Goal: Information Seeking & Learning: Find specific fact

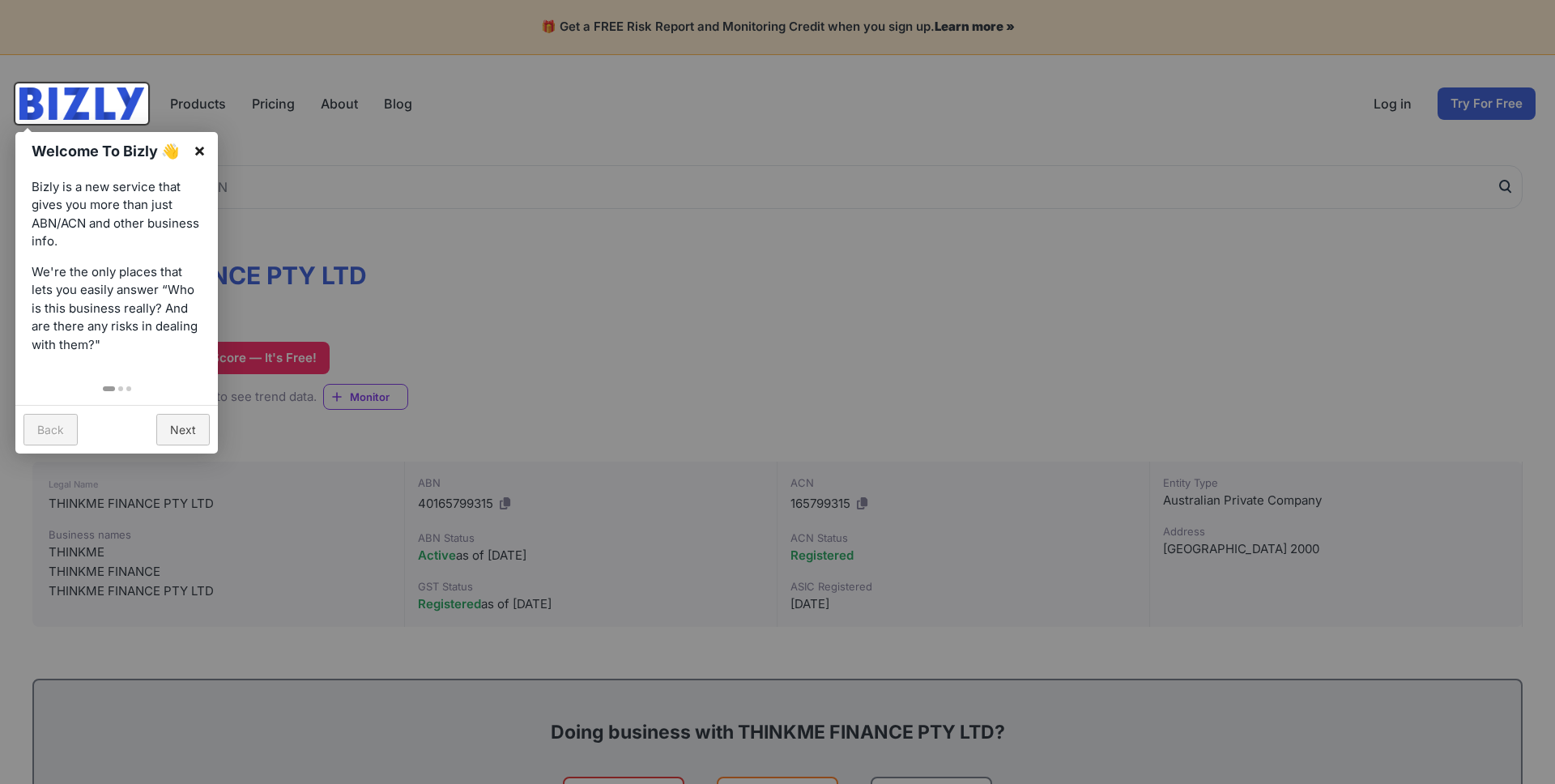
click at [189, 153] on link "×" at bounding box center [200, 151] width 36 height 36
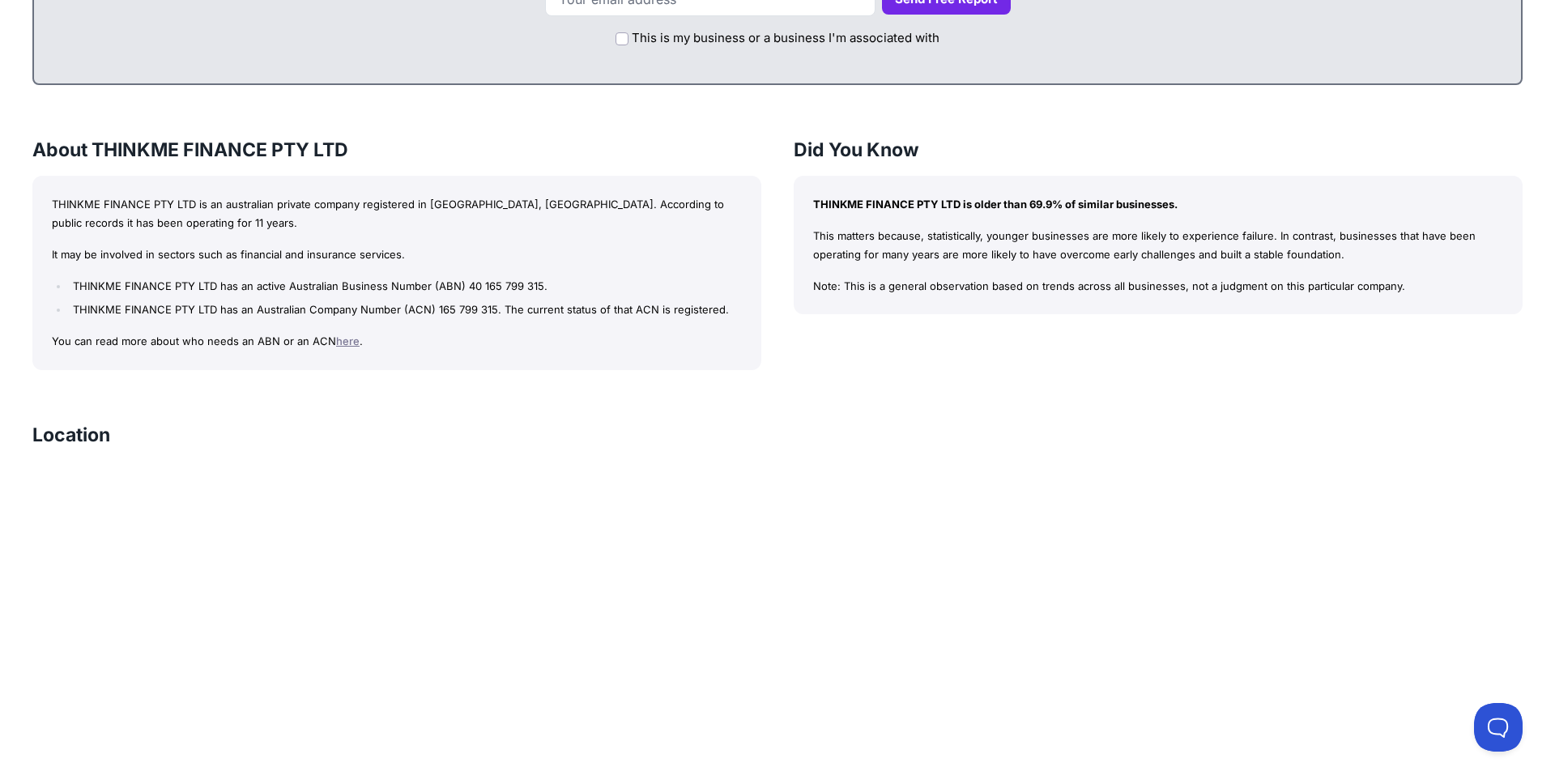
scroll to position [1051, 0]
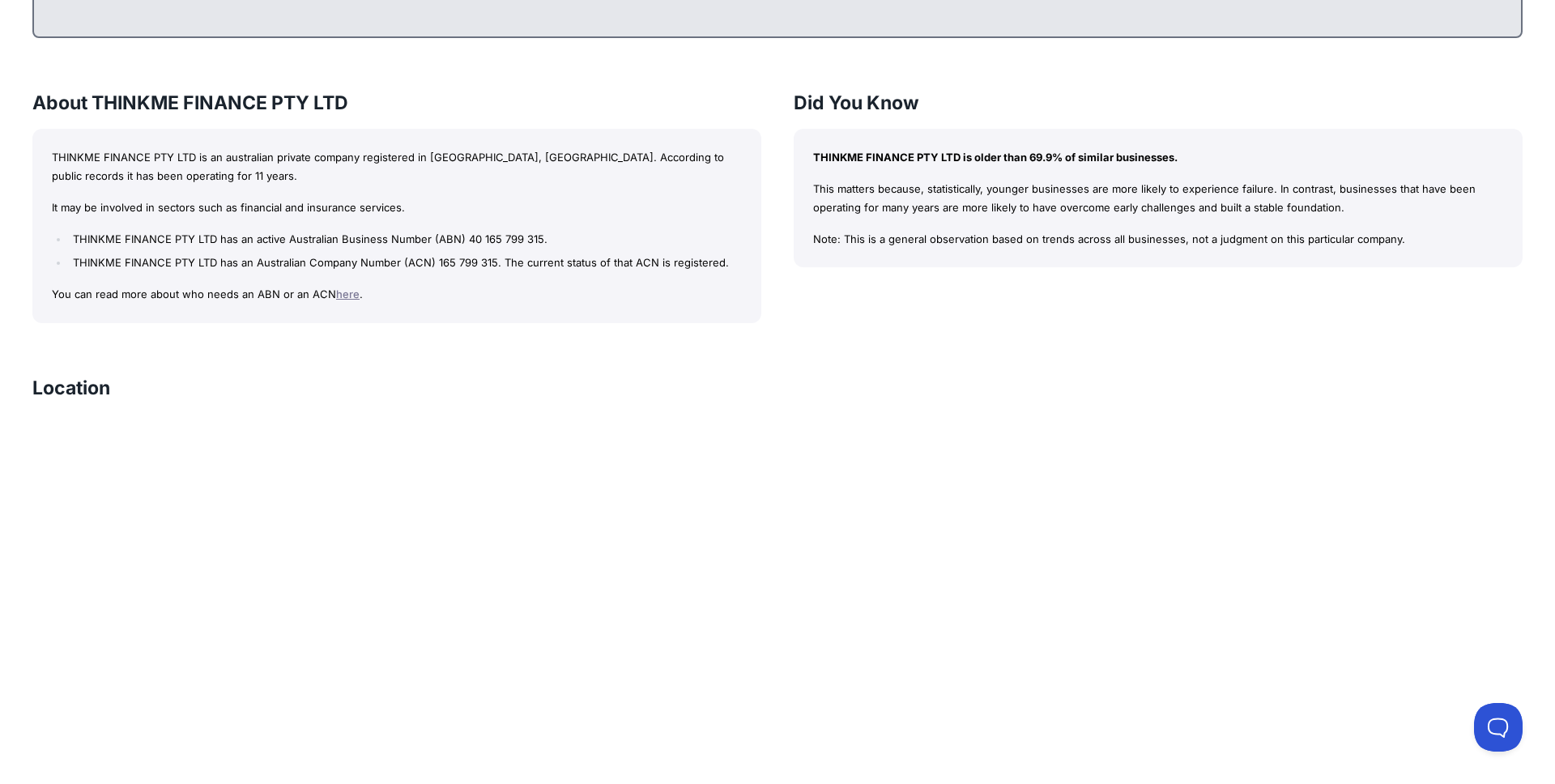
click at [99, 238] on li "THINKME FINANCE PTY LTD has an active Australian Business Number (ABN) 40 165 7…" at bounding box center [405, 239] width 673 height 18
drag, startPoint x: 99, startPoint y: 238, endPoint x: 185, endPoint y: 230, distance: 86.4
click at [101, 238] on li "THINKME FINANCE PTY LTD has an active Australian Business Number (ABN) 40 165 7…" at bounding box center [405, 239] width 673 height 18
click at [208, 236] on li "THINKME FINANCE PTY LTD has an active Australian Business Number (ABN) 40 165 7…" at bounding box center [405, 239] width 673 height 18
copy li "THINKME FINANCE PTY LTD"
